Goal: Communication & Community: Answer question/provide support

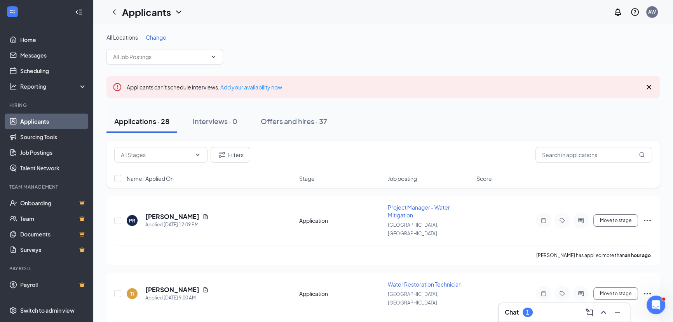
click at [509, 315] on h3 "Chat" at bounding box center [512, 312] width 14 height 9
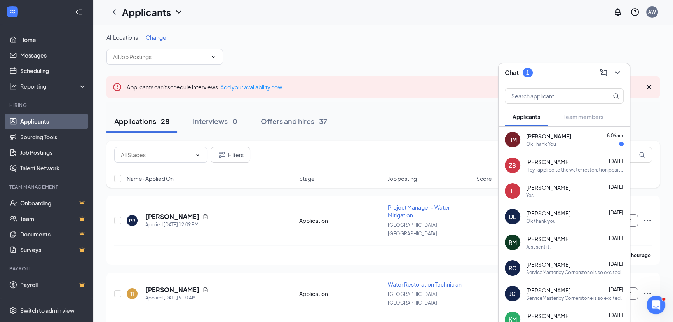
click at [556, 136] on span "[PERSON_NAME]" at bounding box center [548, 136] width 45 height 8
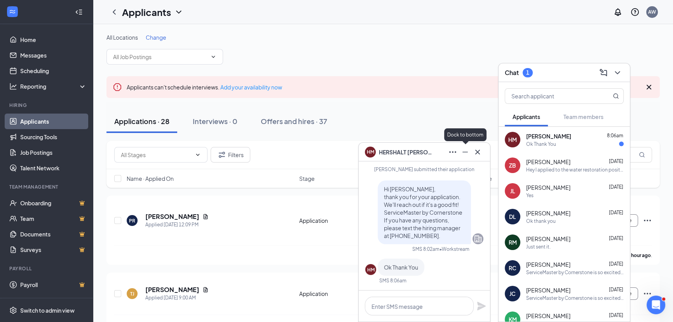
click at [464, 152] on icon "Minimize" at bounding box center [464, 151] width 9 height 9
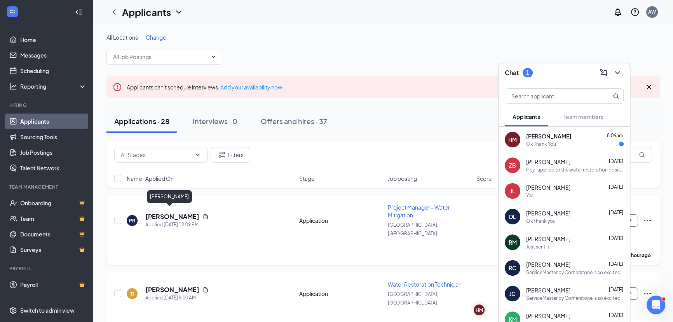
click at [166, 212] on h5 "[PERSON_NAME]" at bounding box center [172, 216] width 54 height 9
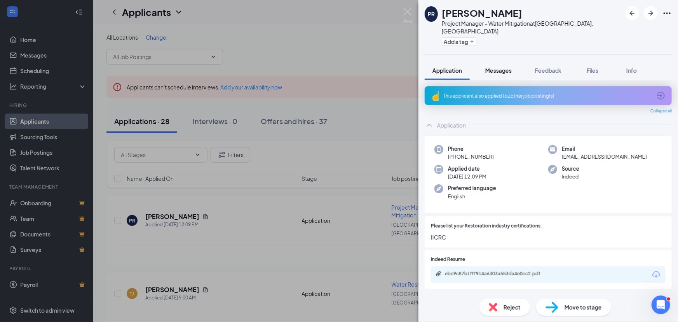
click at [505, 67] on span "Messages" at bounding box center [498, 70] width 26 height 7
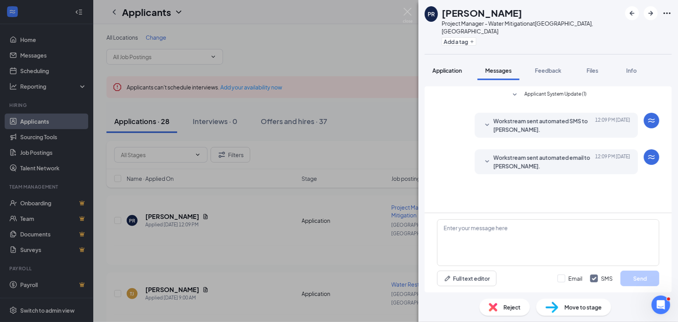
click at [459, 67] on span "Application" at bounding box center [447, 70] width 30 height 7
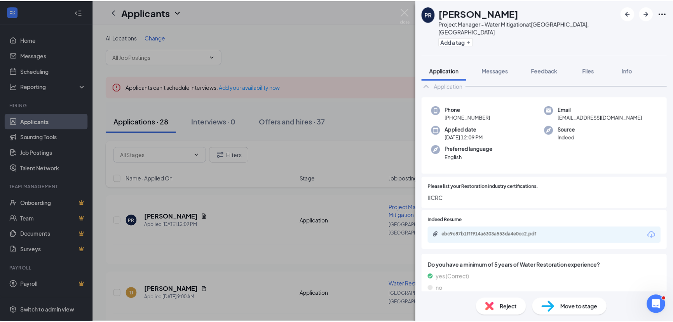
scroll to position [43, 0]
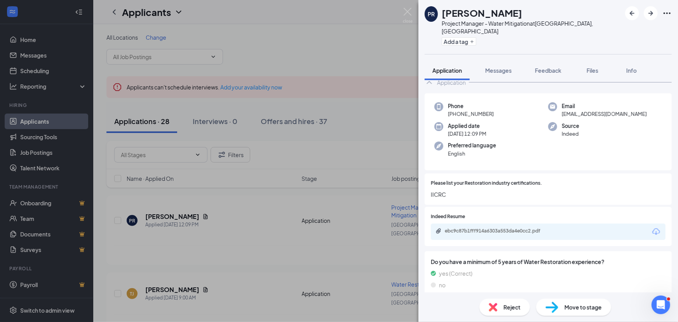
click at [544, 223] on div "ebc9c87b1fff914a6303a553da4e0cc2.pdf" at bounding box center [548, 231] width 235 height 16
click at [522, 228] on div "ebc9c87b1fff914a6303a553da4e0cc2.pdf" at bounding box center [499, 231] width 109 height 6
click at [263, 228] on div "PR [PERSON_NAME] Project Manager - Water Mitigation at [GEOGRAPHIC_DATA], [GEOG…" at bounding box center [339, 161] width 678 height 322
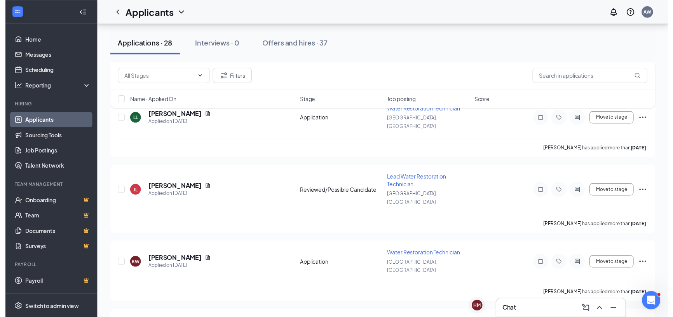
scroll to position [1532, 0]
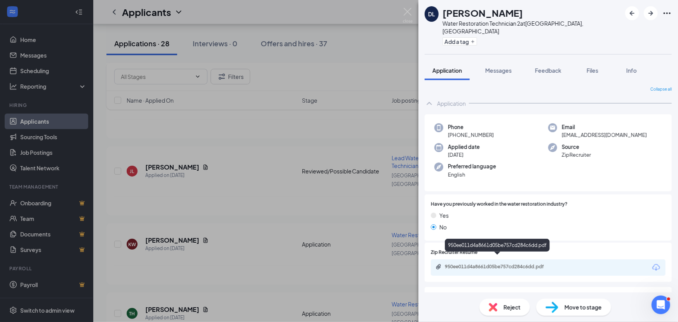
click at [472, 263] on div "950ee011d4a8661d05be757cd284c6dd.pdf" at bounding box center [499, 266] width 109 height 6
click at [270, 219] on div "DL [PERSON_NAME] Water Restoration Technician 2 at [GEOGRAPHIC_DATA], [GEOGRAPH…" at bounding box center [339, 161] width 678 height 322
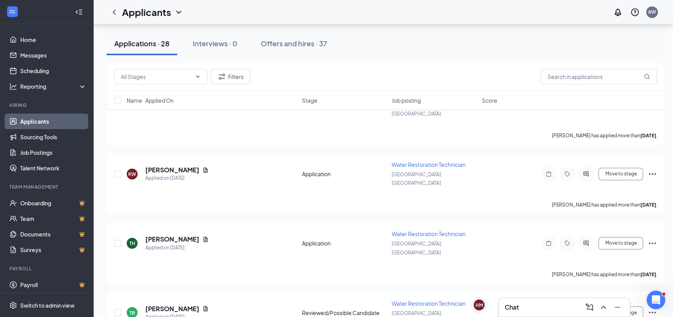
scroll to position [1603, 0]
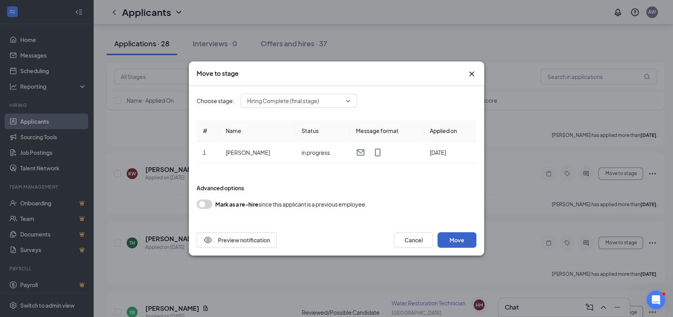
click at [461, 237] on button "Move" at bounding box center [456, 240] width 39 height 16
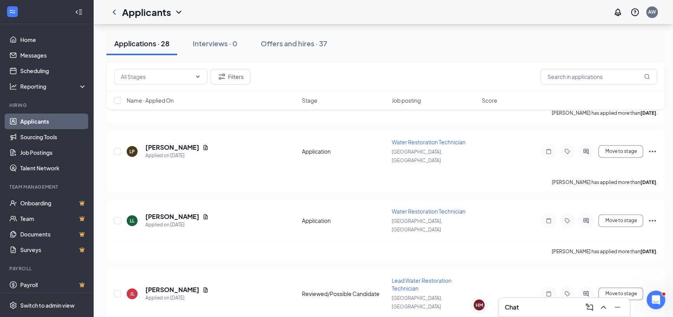
scroll to position [1542, 0]
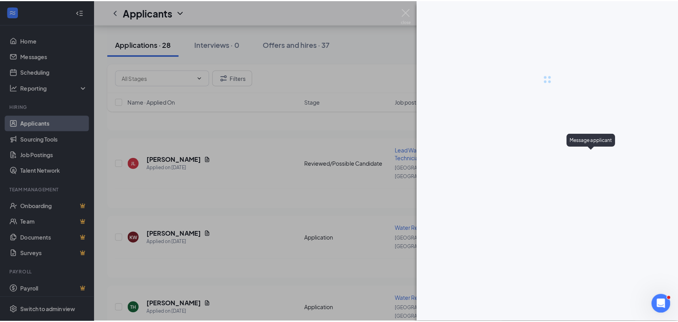
scroll to position [1537, 0]
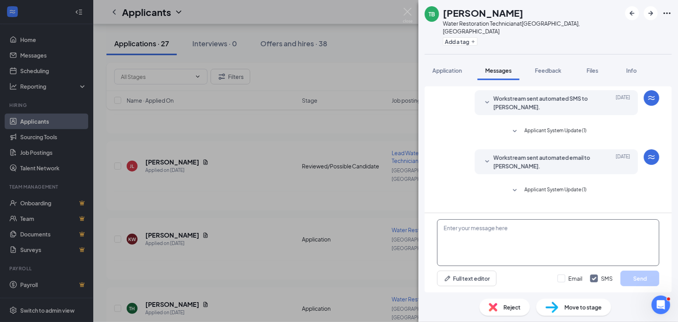
click at [465, 230] on textarea at bounding box center [548, 242] width 222 height 47
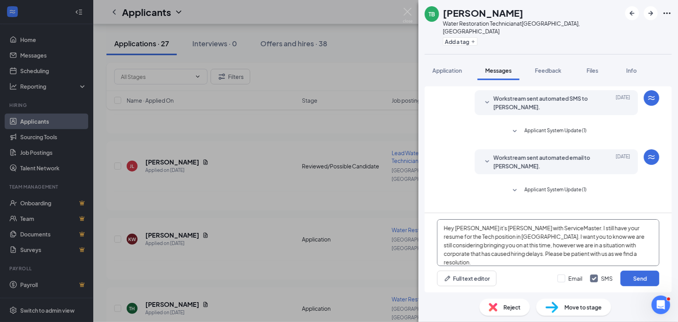
type textarea "Hey [PERSON_NAME] it's [PERSON_NAME] with ServiceMaster. I still have your resu…"
click at [620, 270] on button "Send" at bounding box center [639, 278] width 39 height 16
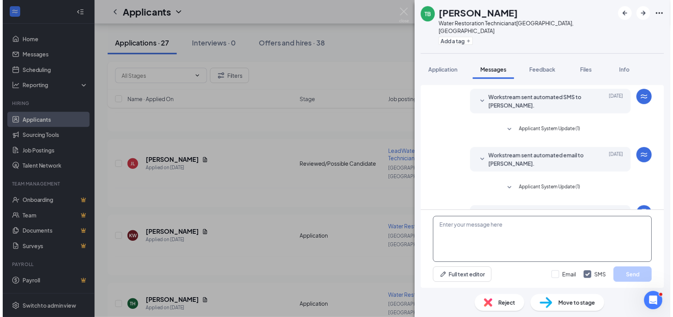
scroll to position [68, 0]
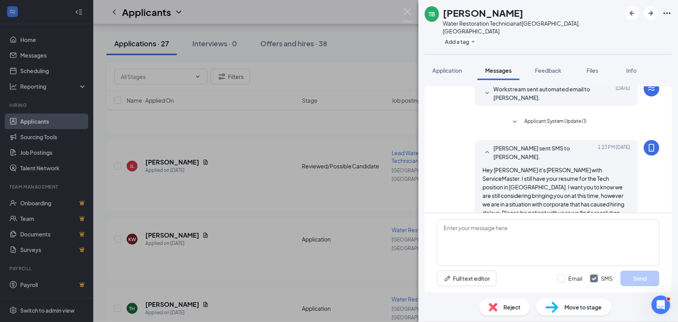
click at [501, 166] on span "Hey [PERSON_NAME] it's [PERSON_NAME] with ServiceMaster. I still have your resu…" at bounding box center [554, 191] width 142 height 50
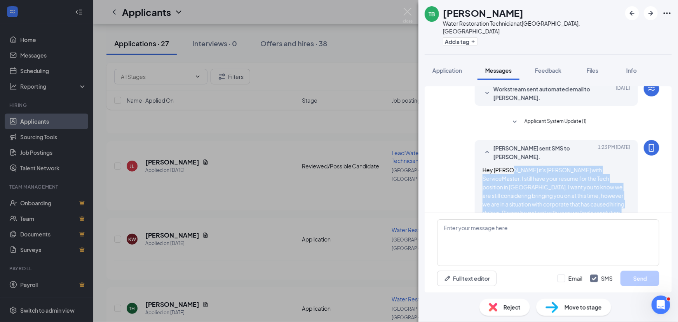
drag, startPoint x: 501, startPoint y: 153, endPoint x: 559, endPoint y: 195, distance: 71.5
click at [559, 195] on div "Hey [PERSON_NAME] it's [PERSON_NAME] with ServiceMaster. I still have your resu…" at bounding box center [557, 190] width 148 height 51
drag, startPoint x: 552, startPoint y: 184, endPoint x: 478, endPoint y: 188, distance: 73.9
click at [483, 188] on span "Hey [PERSON_NAME] it's [PERSON_NAME] with ServiceMaster. I still have your resu…" at bounding box center [554, 191] width 142 height 50
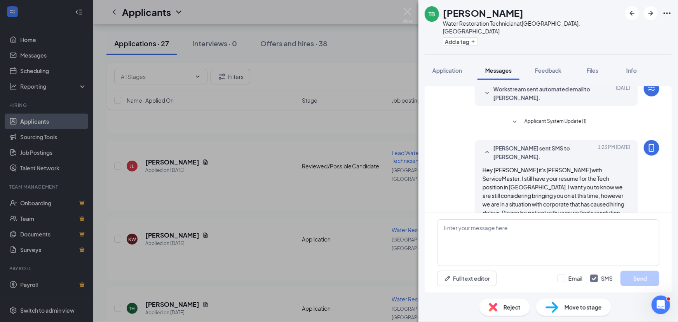
click at [505, 166] on span "Hey [PERSON_NAME] it's [PERSON_NAME] with ServiceMaster. I still have your resu…" at bounding box center [554, 191] width 142 height 50
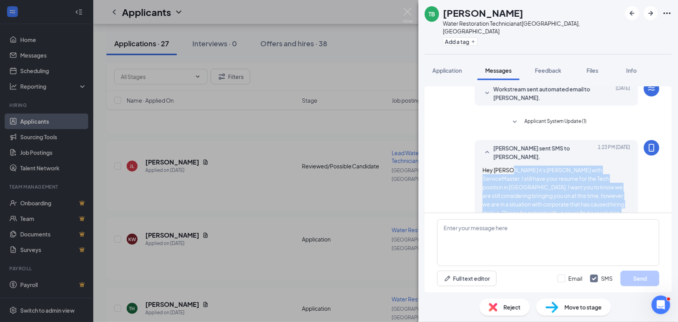
drag, startPoint x: 505, startPoint y: 153, endPoint x: 520, endPoint y: 196, distance: 45.6
click at [520, 196] on div "Hey [PERSON_NAME] it's [PERSON_NAME] with ServiceMaster. I still have your resu…" at bounding box center [557, 190] width 148 height 51
copy div "it's [PERSON_NAME] with ServiceMaster. I still have your resume for the Tech po…"
click at [270, 168] on div "TB [PERSON_NAME] Water Restoration Technician at [GEOGRAPHIC_DATA], [GEOGRAPHIC…" at bounding box center [339, 161] width 678 height 322
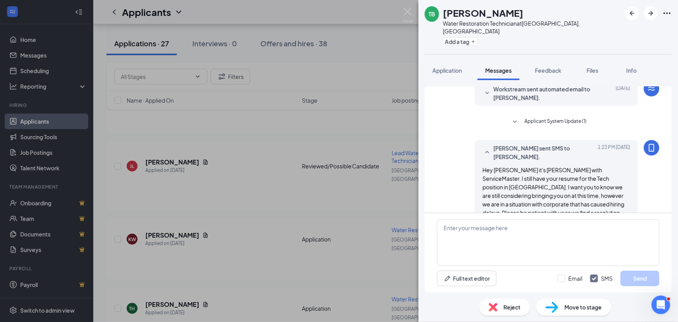
click at [272, 182] on div "TB [PERSON_NAME] Water Restoration Technician at [GEOGRAPHIC_DATA], [GEOGRAPHIC…" at bounding box center [339, 161] width 678 height 322
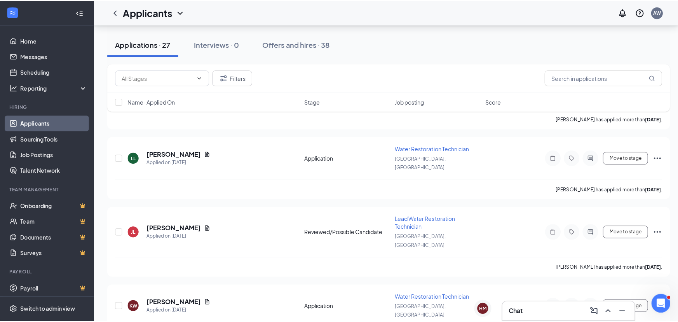
scroll to position [1467, 0]
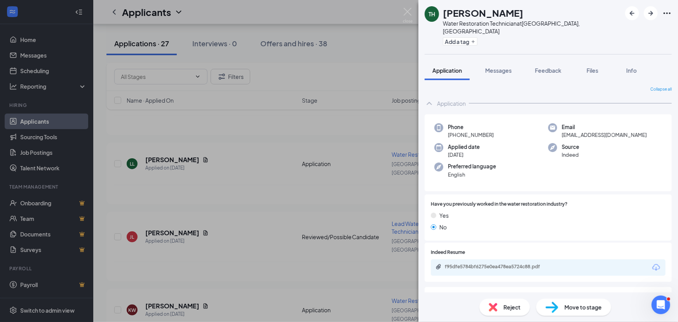
click at [474, 259] on div "f95dfe5784bf6275e0ea478ea5724c88.pdf" at bounding box center [548, 267] width 235 height 16
click at [479, 253] on div "f95dfe5784bf6275e0ea478ea5724c88.pdf" at bounding box center [497, 247] width 101 height 16
click at [479, 263] on div "f95dfe5784bf6275e0ea478ea5724c88.pdf" at bounding box center [499, 266] width 109 height 6
